Goal: Transaction & Acquisition: Download file/media

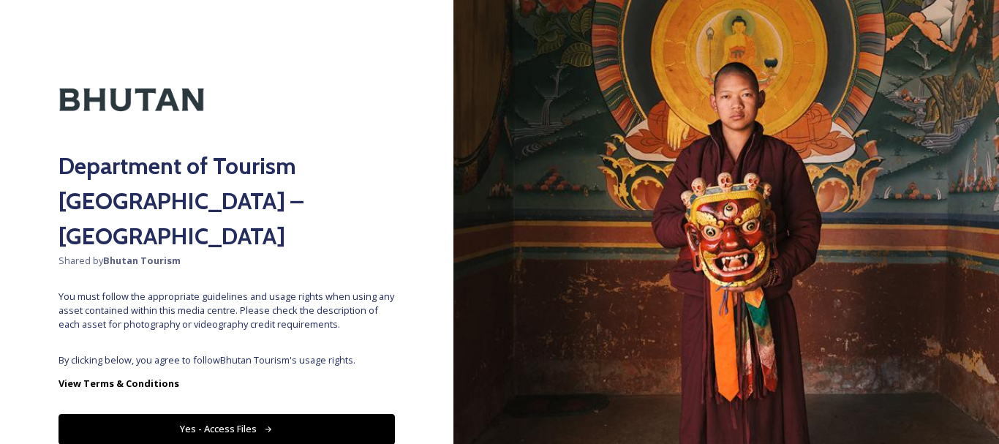
click at [279, 414] on button "Yes - Access Files" at bounding box center [226, 429] width 336 height 30
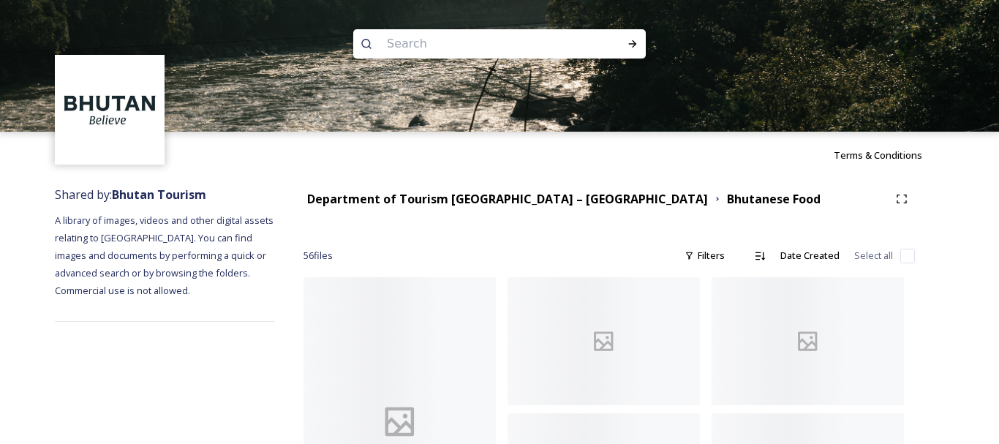
click at [452, 40] on input at bounding box center [479, 44] width 200 height 32
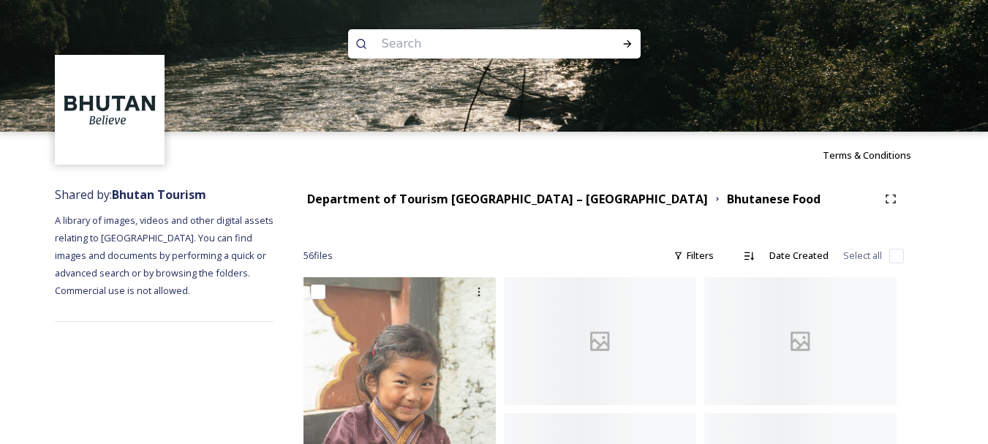
click at [434, 42] on input at bounding box center [474, 44] width 200 height 32
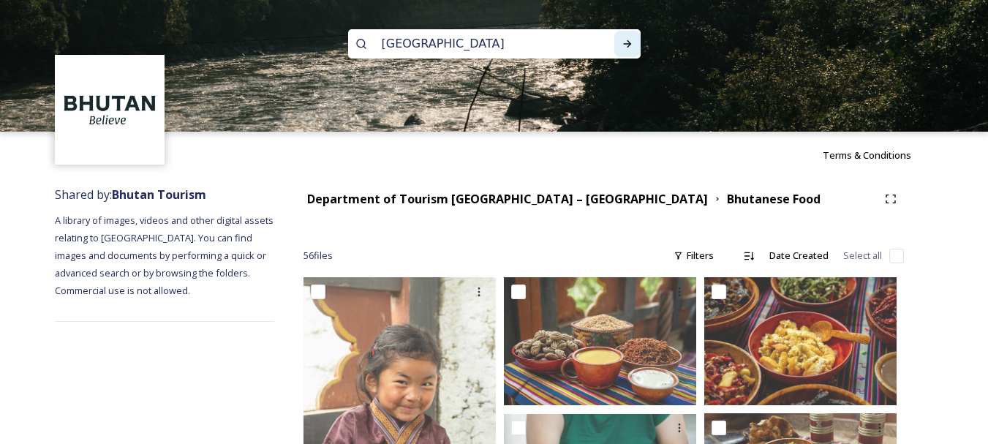
type input "[GEOGRAPHIC_DATA]"
click at [631, 44] on icon at bounding box center [627, 44] width 12 height 12
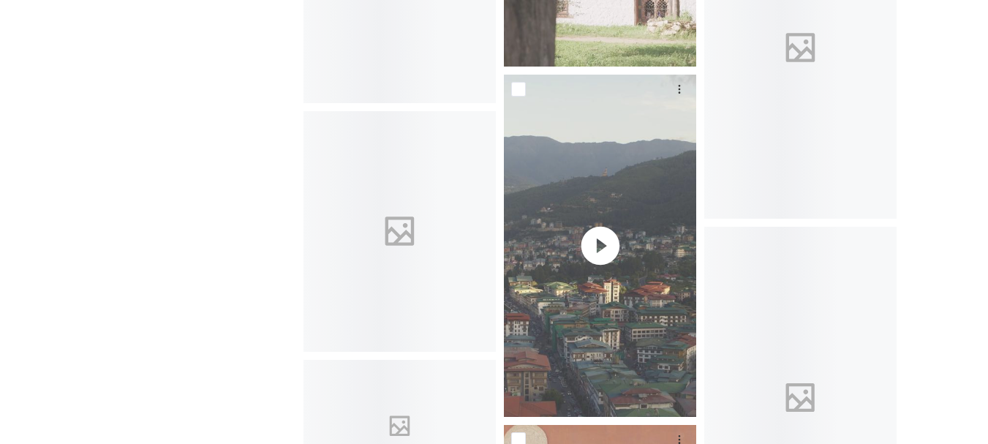
scroll to position [4656, 0]
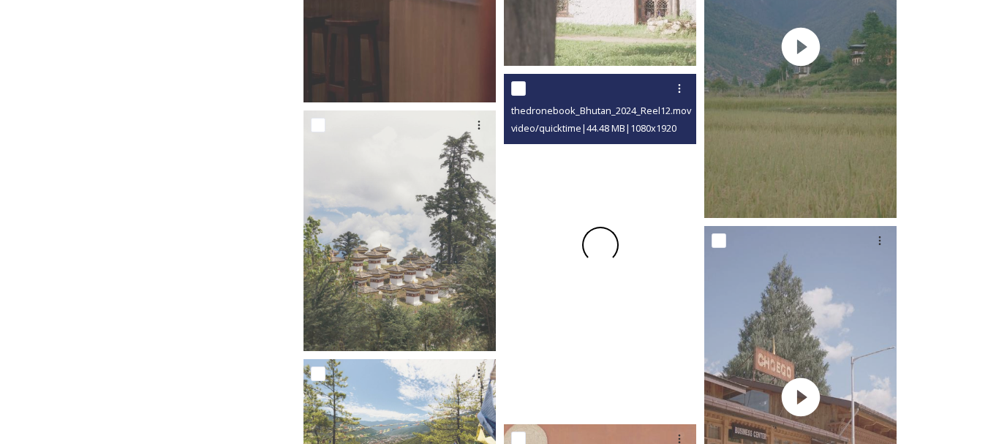
click at [600, 245] on span at bounding box center [599, 244] width 49 height 49
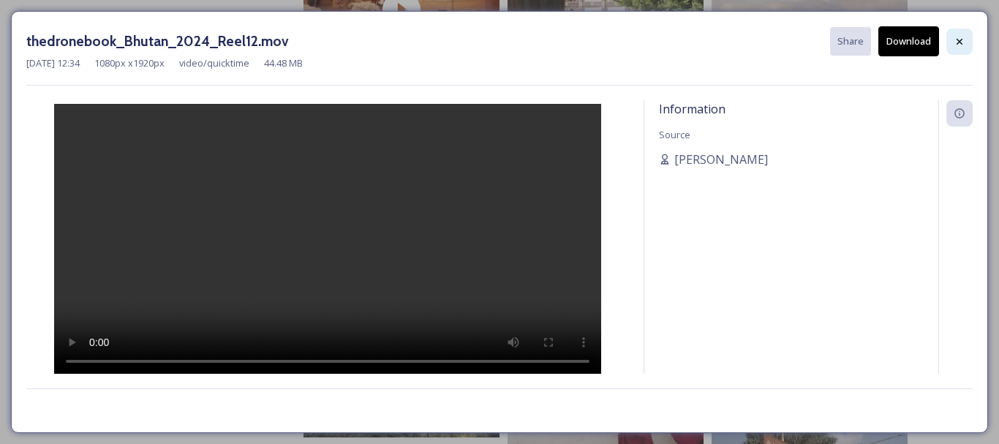
click at [962, 37] on icon at bounding box center [959, 42] width 12 height 12
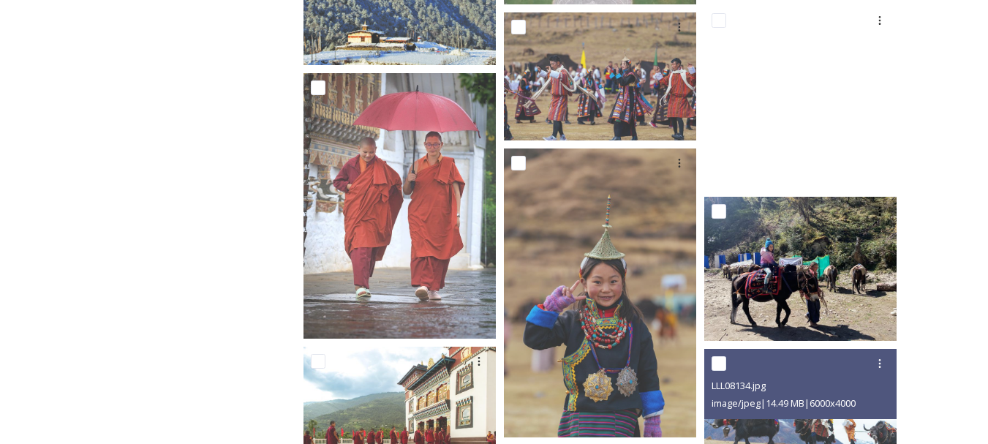
scroll to position [7531, 0]
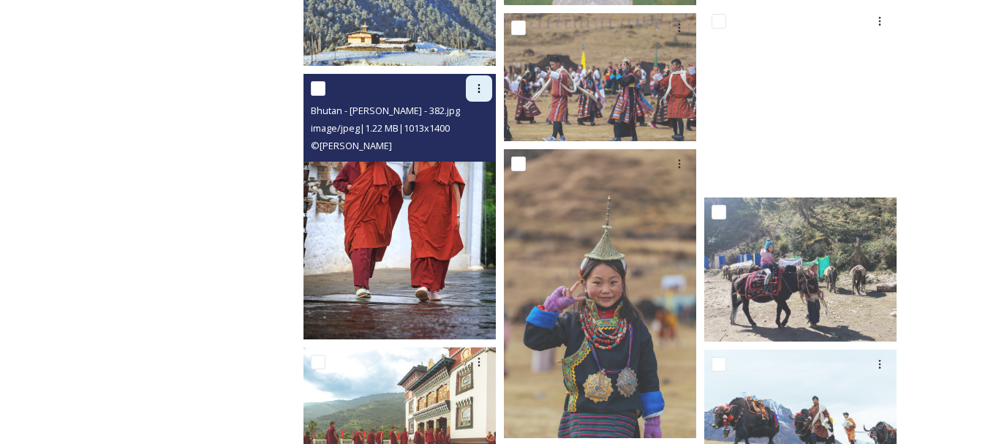
click at [483, 97] on div at bounding box center [479, 88] width 26 height 26
click at [473, 140] on div "Download" at bounding box center [461, 149] width 59 height 29
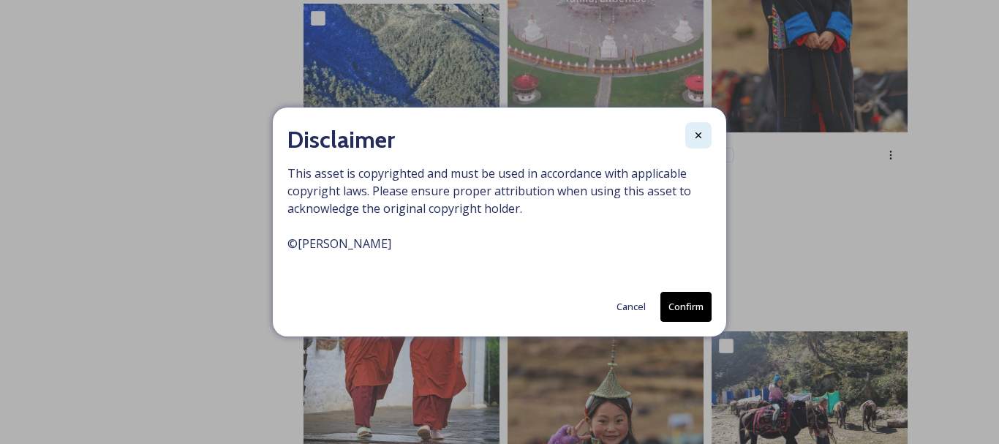
click at [701, 139] on icon at bounding box center [698, 135] width 12 height 12
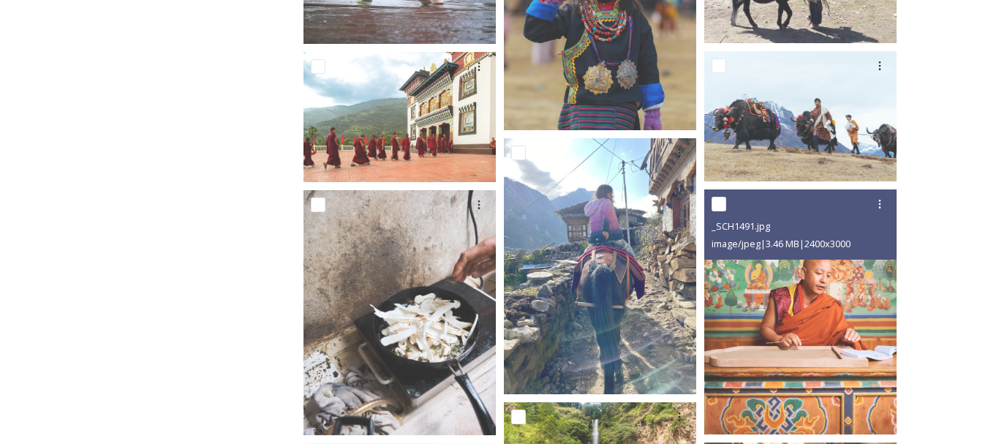
scroll to position [7210, 0]
